Goal: Task Accomplishment & Management: Manage account settings

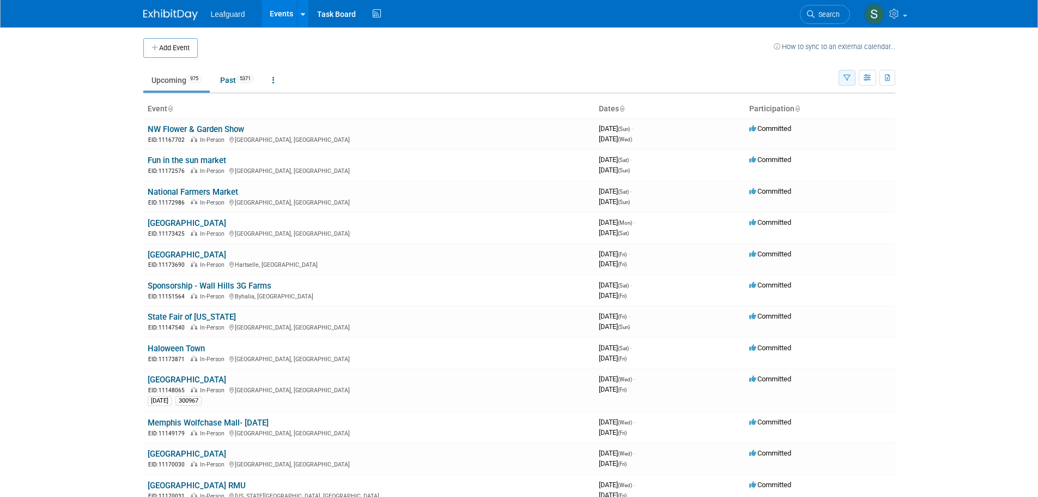
click at [852, 76] on button "button" at bounding box center [847, 78] width 17 height 16
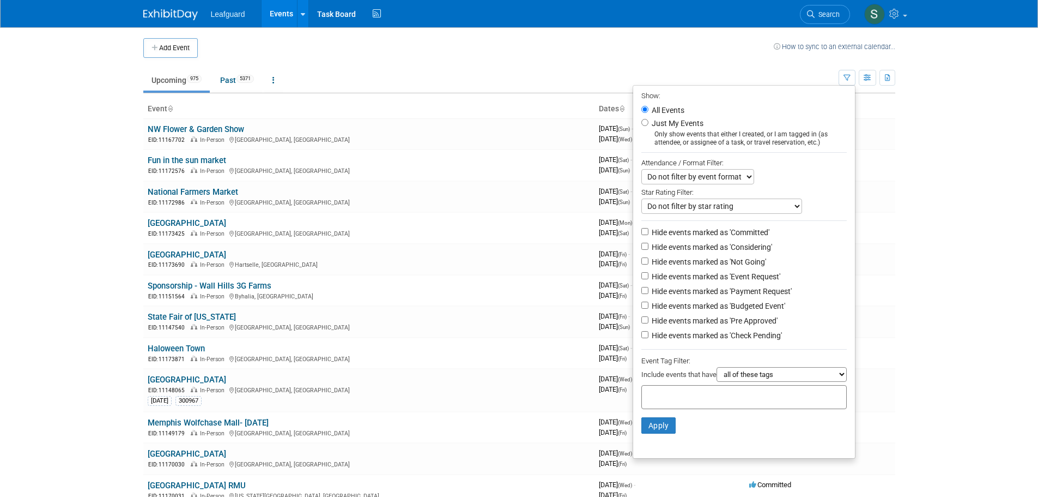
click at [694, 123] on label "Just My Events" at bounding box center [677, 123] width 54 height 11
click at [649, 123] on input "Just My Events" at bounding box center [645, 122] width 7 height 7
radio input "true"
click at [662, 433] on button "Apply" at bounding box center [659, 425] width 35 height 16
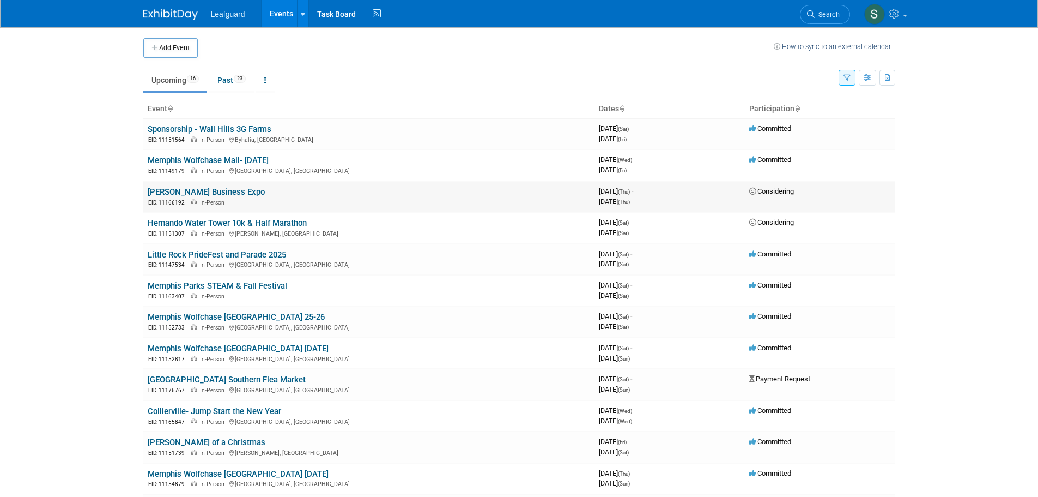
click at [184, 190] on link "[PERSON_NAME] Business Expo" at bounding box center [206, 192] width 117 height 10
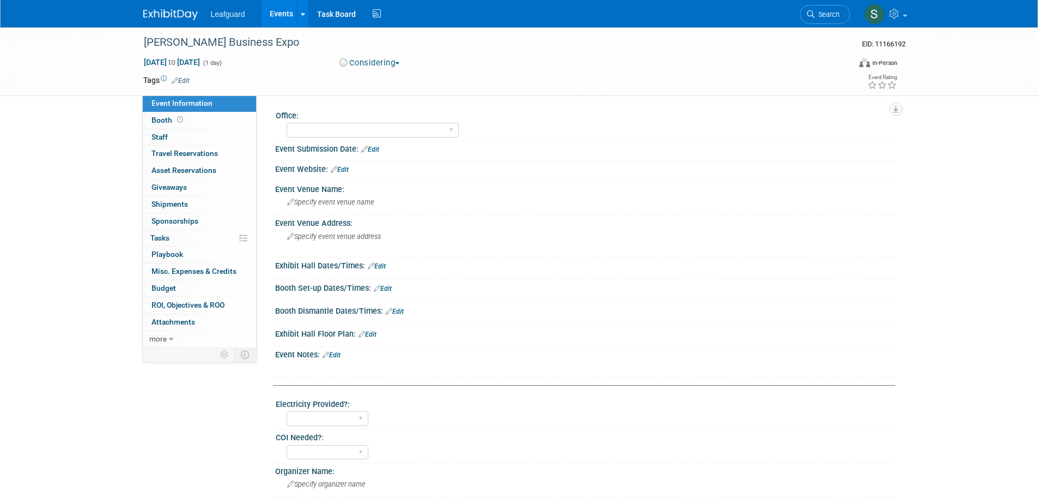
click at [368, 66] on button "Considering" at bounding box center [370, 62] width 68 height 11
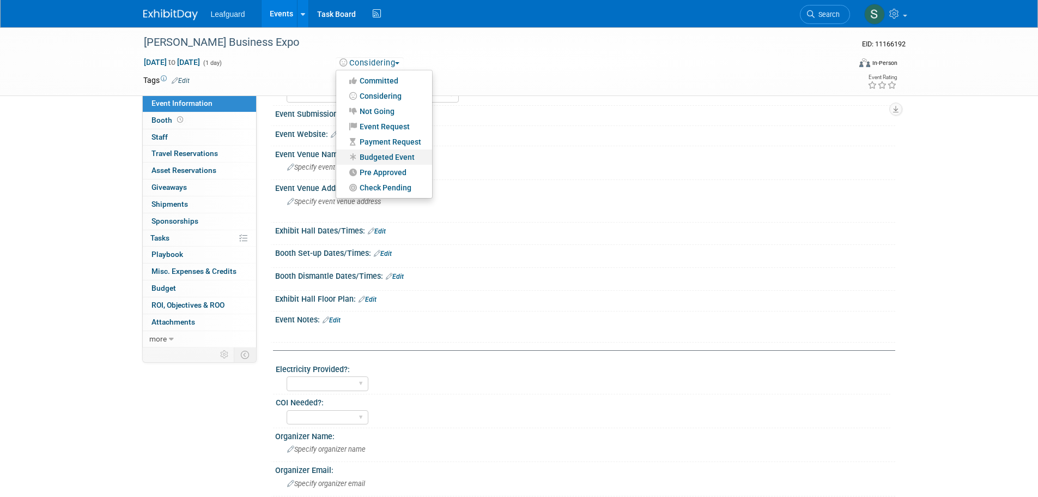
scroll to position [55, 0]
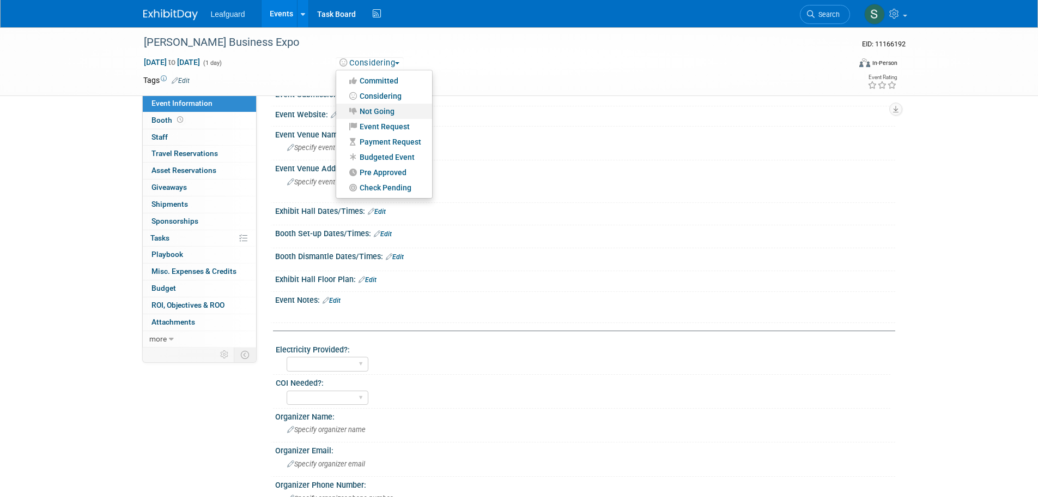
click at [417, 109] on link "Not Going" at bounding box center [384, 111] width 96 height 15
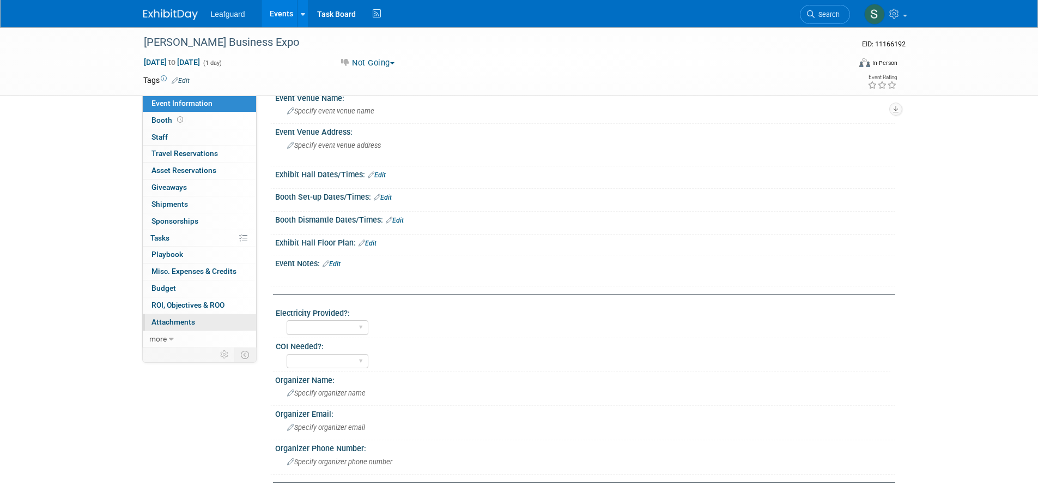
scroll to position [164, 0]
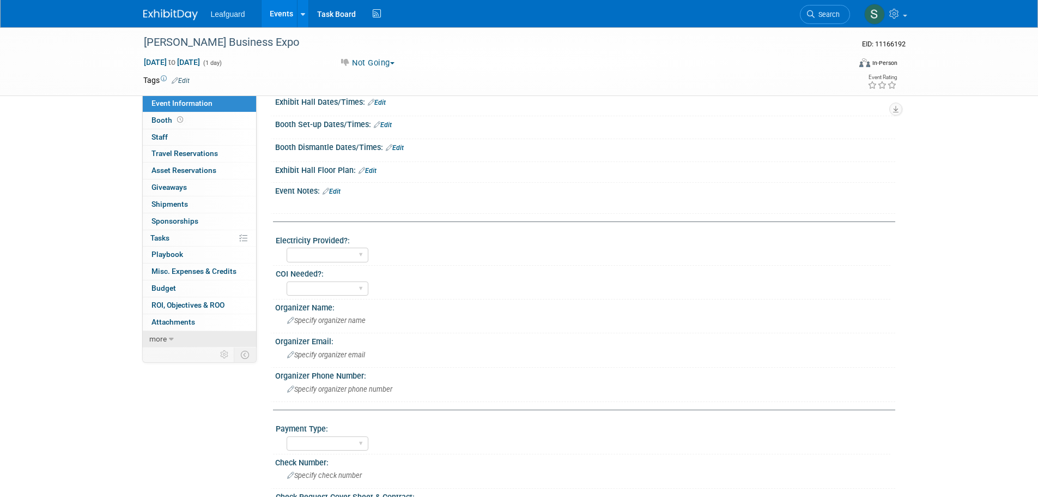
click at [205, 341] on link "more" at bounding box center [199, 339] width 113 height 16
click at [220, 340] on link "less" at bounding box center [199, 339] width 113 height 16
click at [225, 269] on span "Misc. Expenses & Credits 0" at bounding box center [194, 271] width 85 height 9
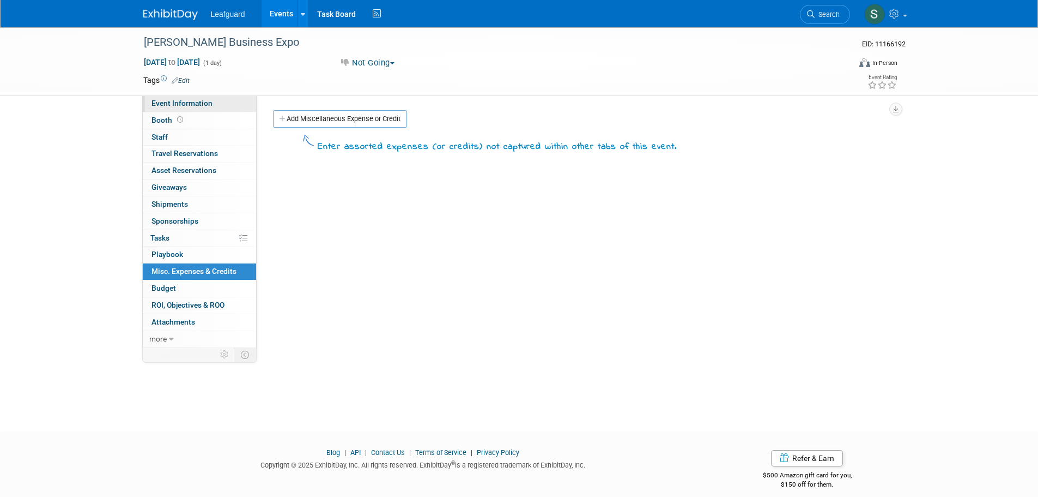
click at [228, 107] on link "Event Information" at bounding box center [199, 103] width 113 height 16
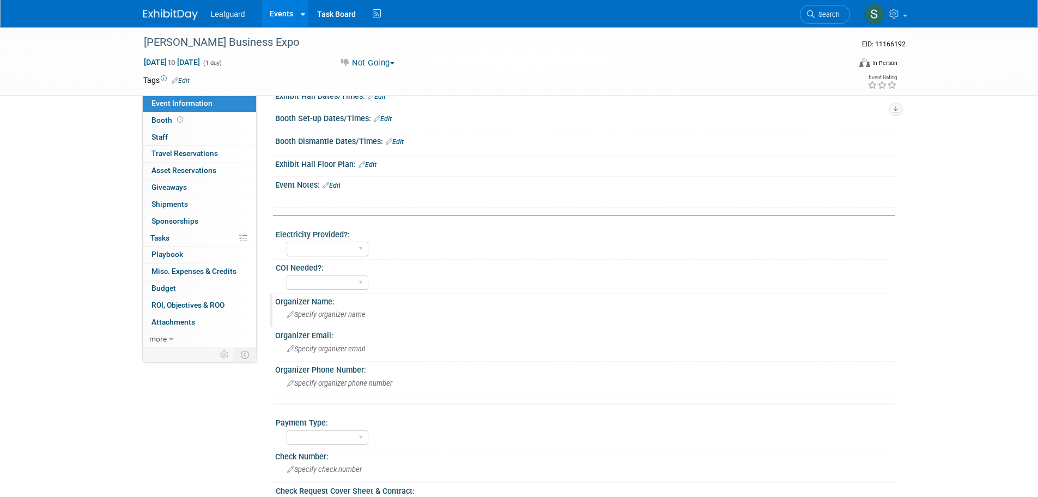
scroll to position [109, 0]
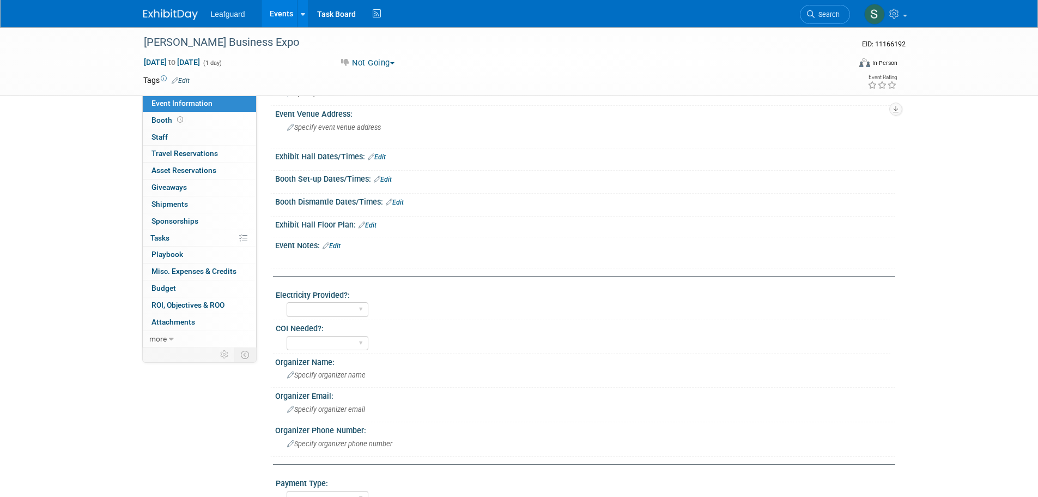
click at [339, 245] on link "Edit" at bounding box center [332, 246] width 18 height 8
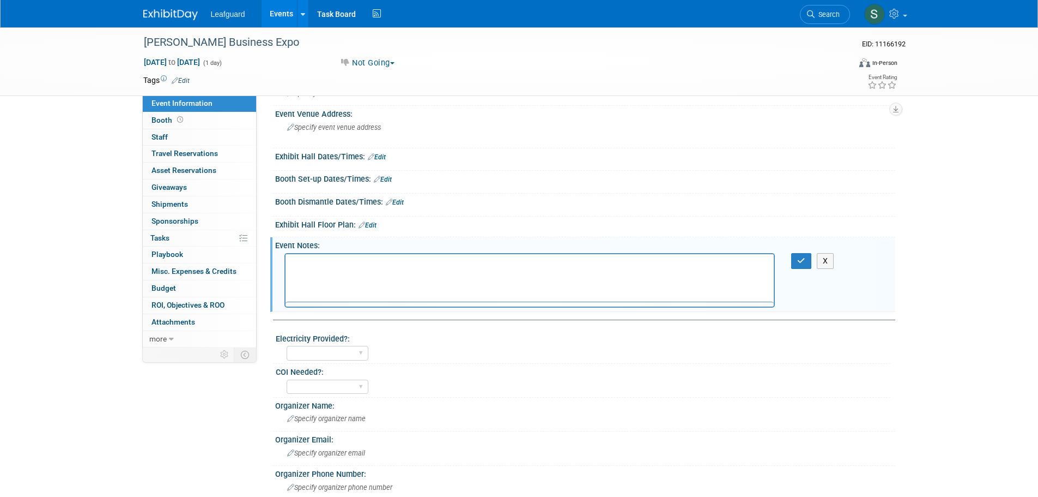
scroll to position [0, 0]
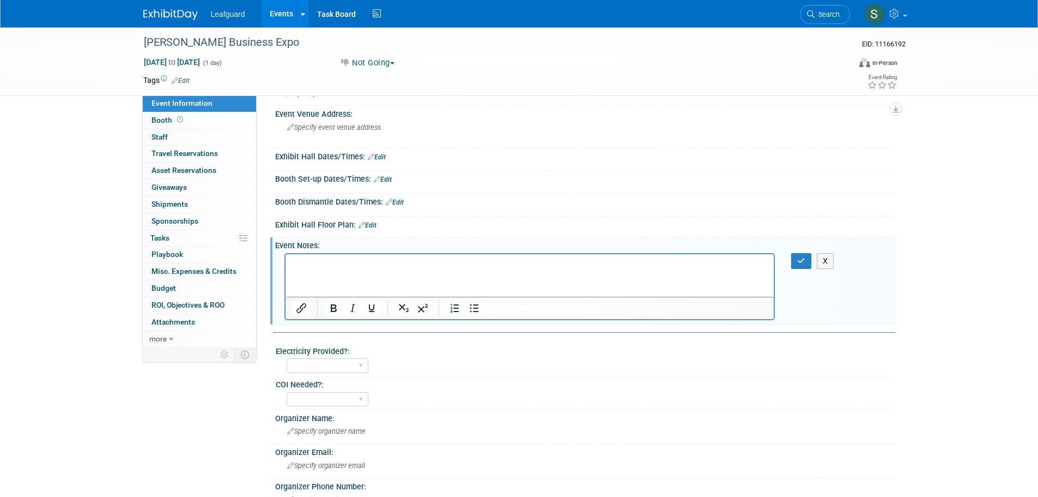
click at [341, 255] on html at bounding box center [529, 260] width 489 height 15
drag, startPoint x: 509, startPoint y: 273, endPoint x: 471, endPoint y: 269, distance: 37.8
click at [410, 265] on html "Currently full. Will have to try for next year." at bounding box center [529, 260] width 489 height 15
drag, startPoint x: 479, startPoint y: 269, endPoint x: 436, endPoint y: 261, distance: 43.3
click at [436, 261] on html "Currently full. Will have to try for next year." at bounding box center [529, 260] width 489 height 15
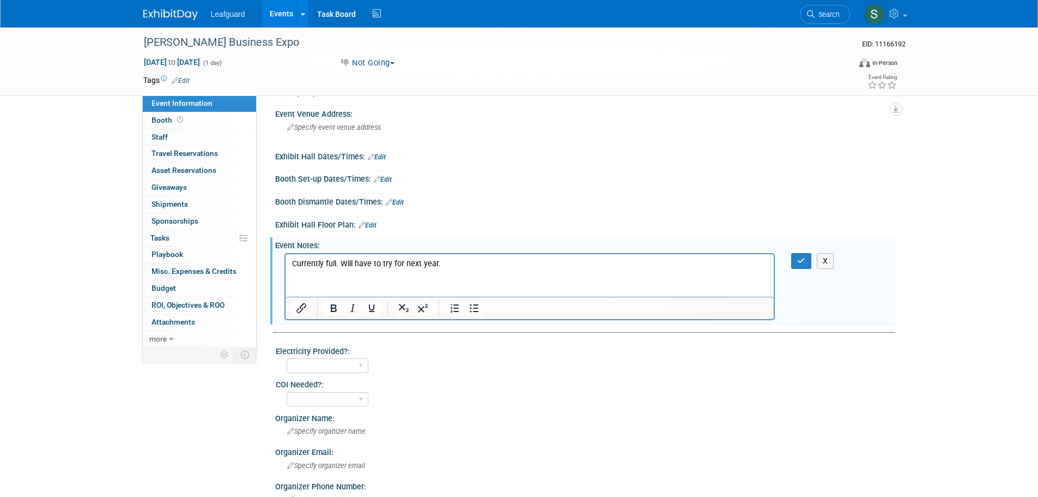
drag, startPoint x: 443, startPoint y: 261, endPoint x: 422, endPoint y: 261, distance: 21.3
click at [421, 261] on p "Currently full. Will have to try for next year." at bounding box center [530, 263] width 476 height 11
click at [791, 258] on div "X" at bounding box center [808, 261] width 50 height 16
click at [794, 258] on button "button" at bounding box center [801, 261] width 20 height 16
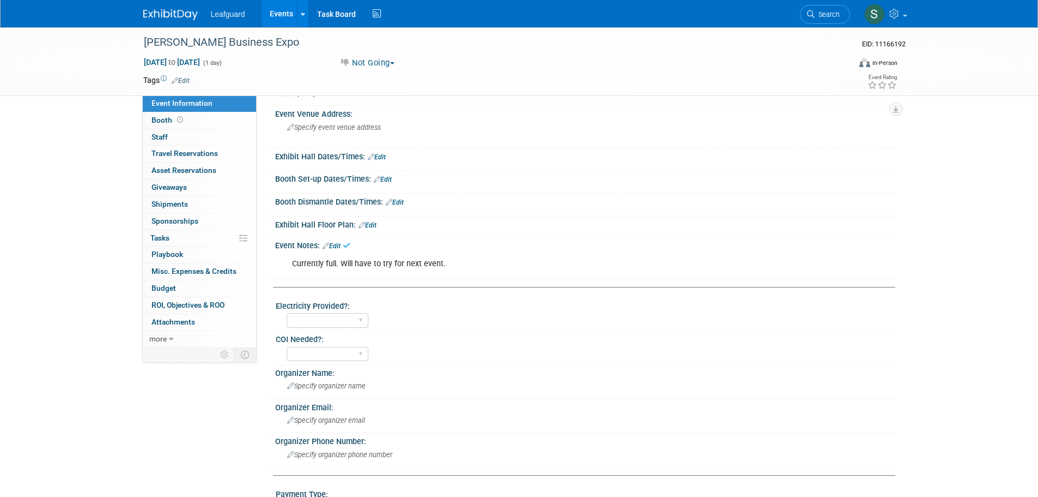
click at [169, 11] on img at bounding box center [170, 14] width 55 height 11
